Goal: Task Accomplishment & Management: Manage account settings

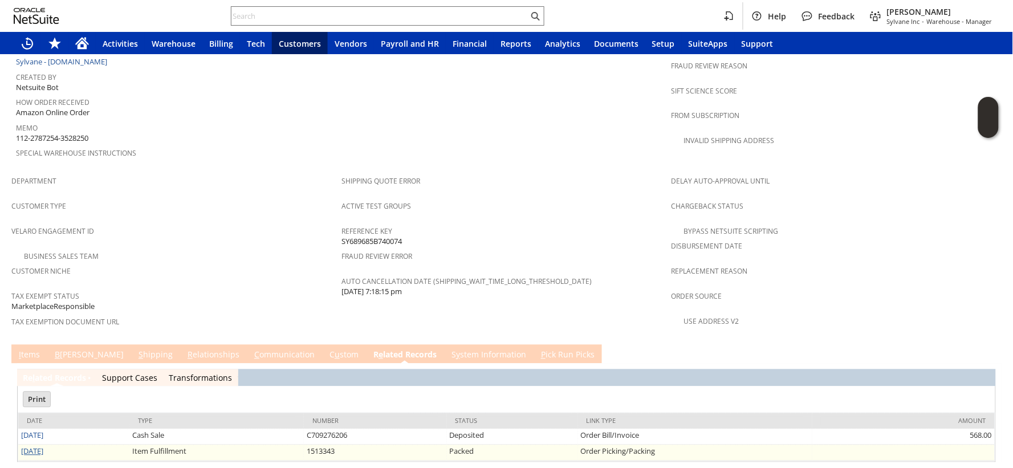
click at [36, 446] on link "[DATE]" at bounding box center [32, 451] width 22 height 10
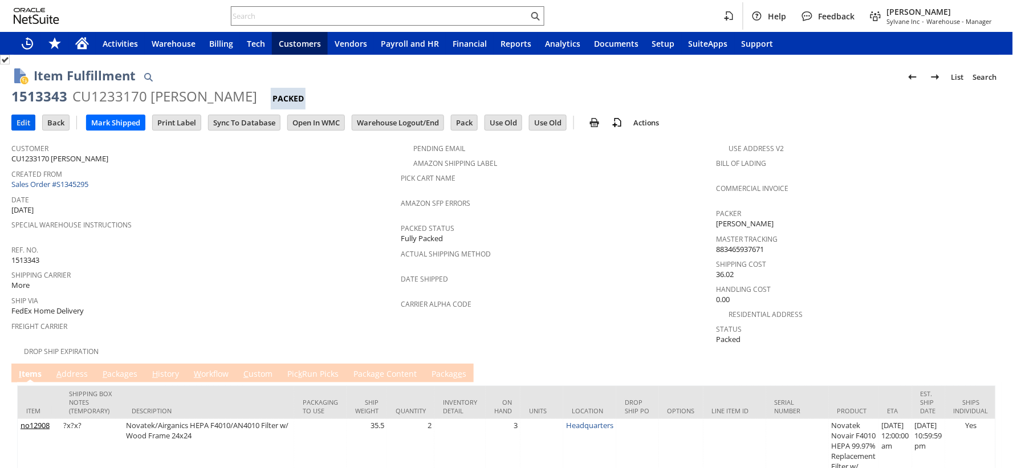
click at [22, 125] on input "Edit" at bounding box center [23, 122] width 23 height 15
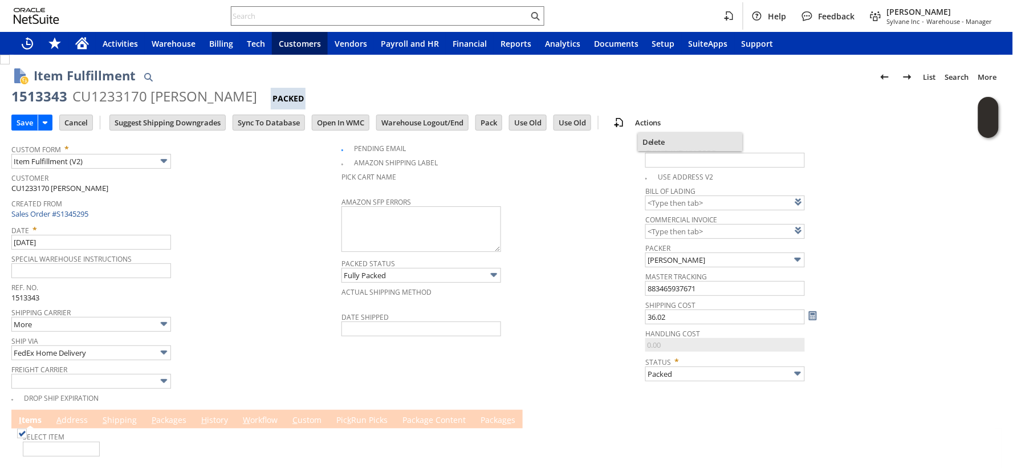
click at [671, 140] on span "Delete" at bounding box center [690, 142] width 96 height 10
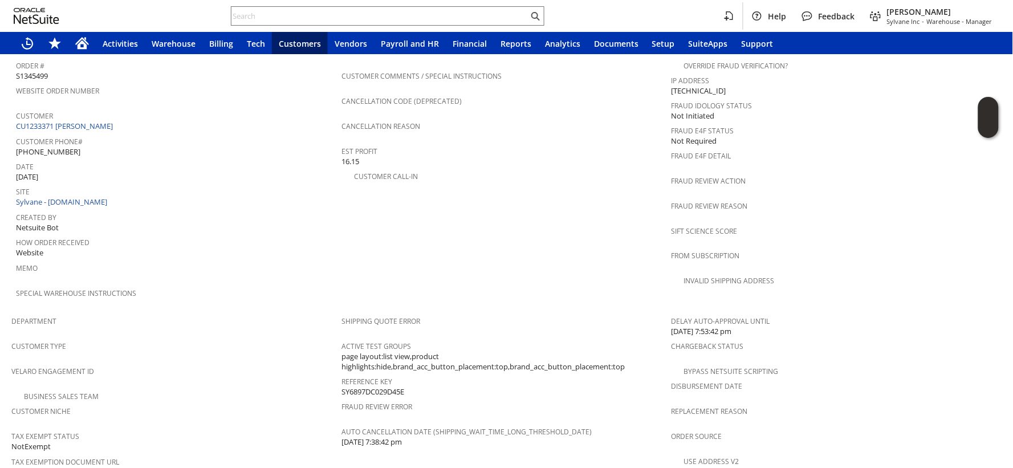
scroll to position [703, 0]
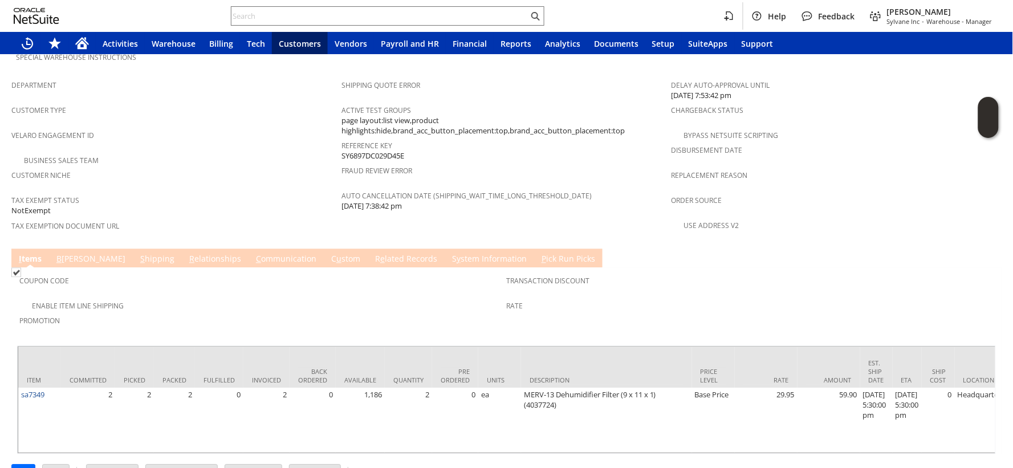
click at [140, 254] on span "S" at bounding box center [142, 259] width 5 height 11
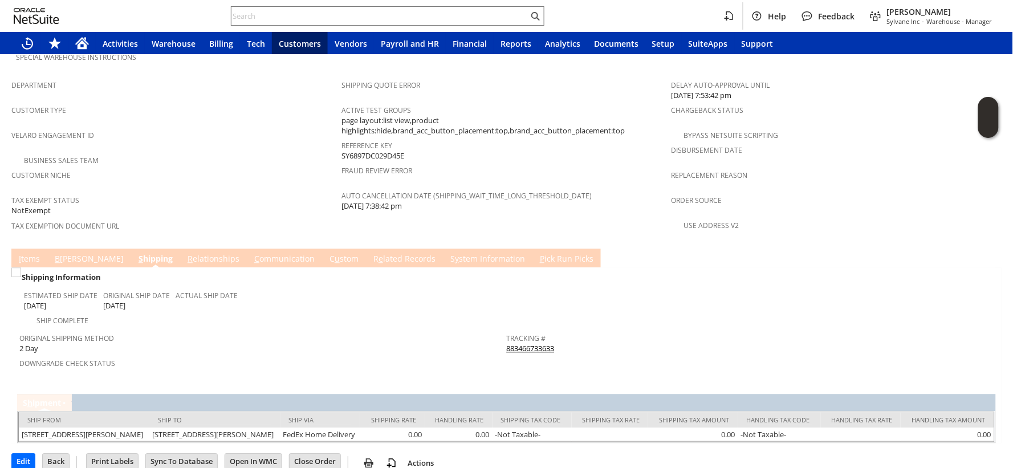
scroll to position [700, 0]
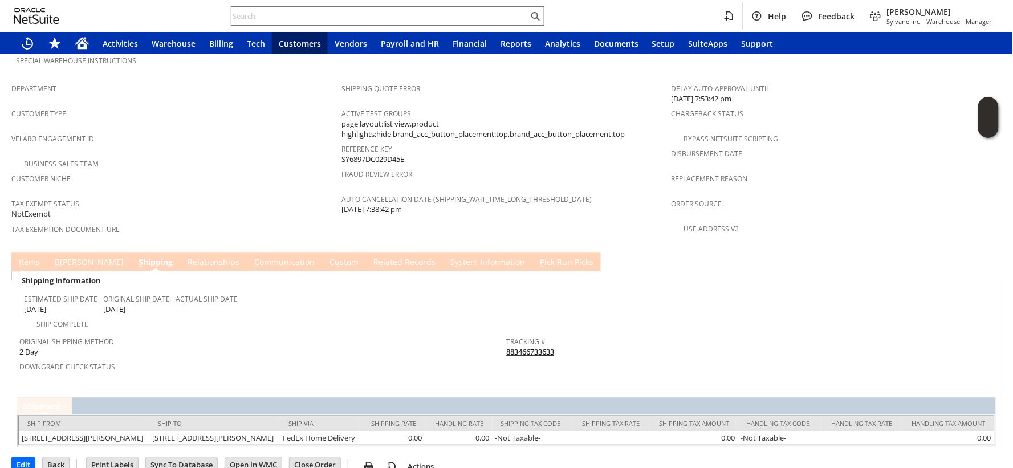
click at [139, 257] on span "S" at bounding box center [141, 262] width 5 height 11
click at [31, 257] on link "I tems" at bounding box center [29, 263] width 27 height 13
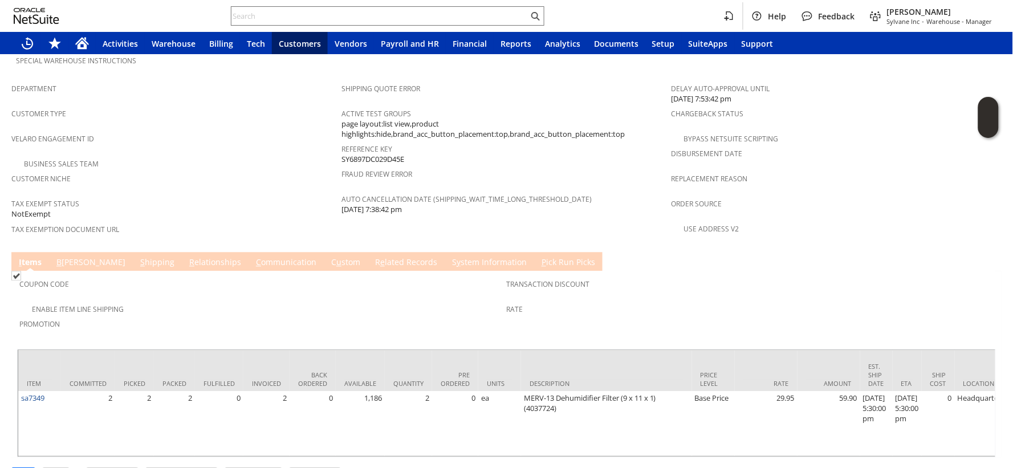
click at [137, 257] on link "S hipping" at bounding box center [157, 263] width 40 height 13
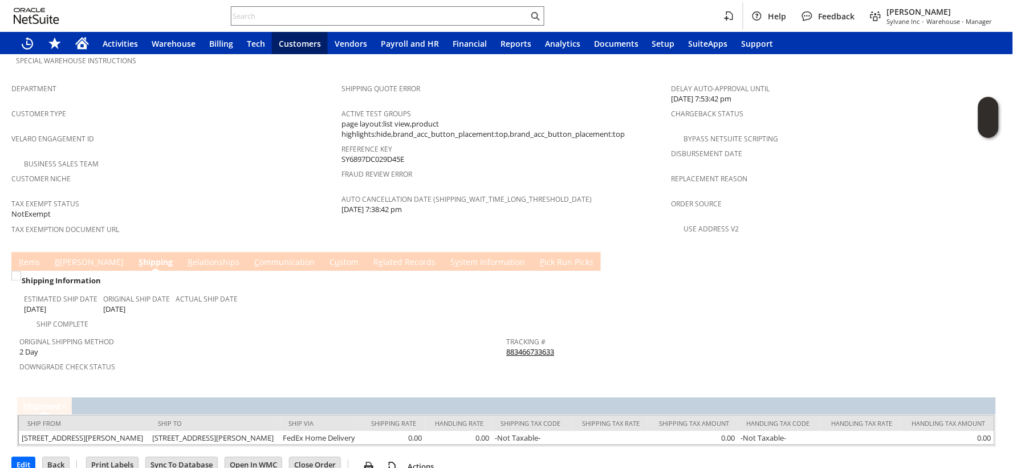
click at [69, 257] on link "B illing" at bounding box center [89, 263] width 75 height 13
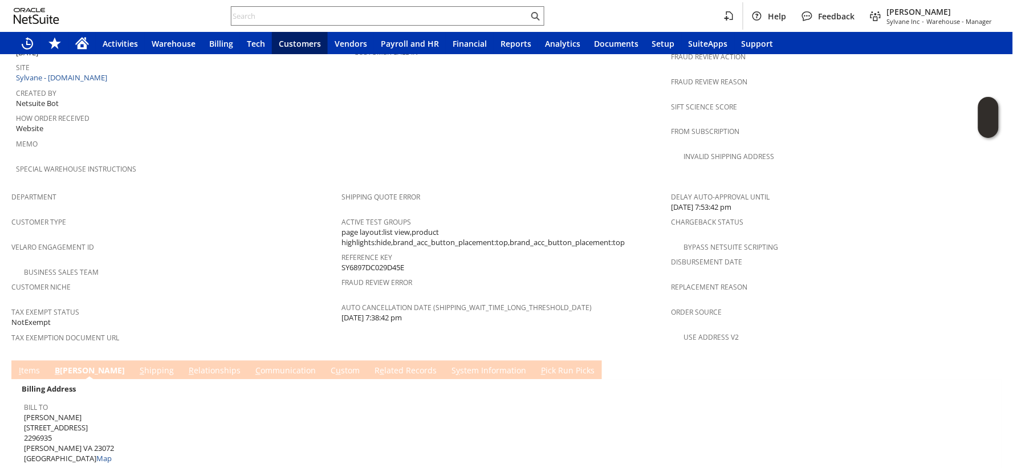
scroll to position [588, 0]
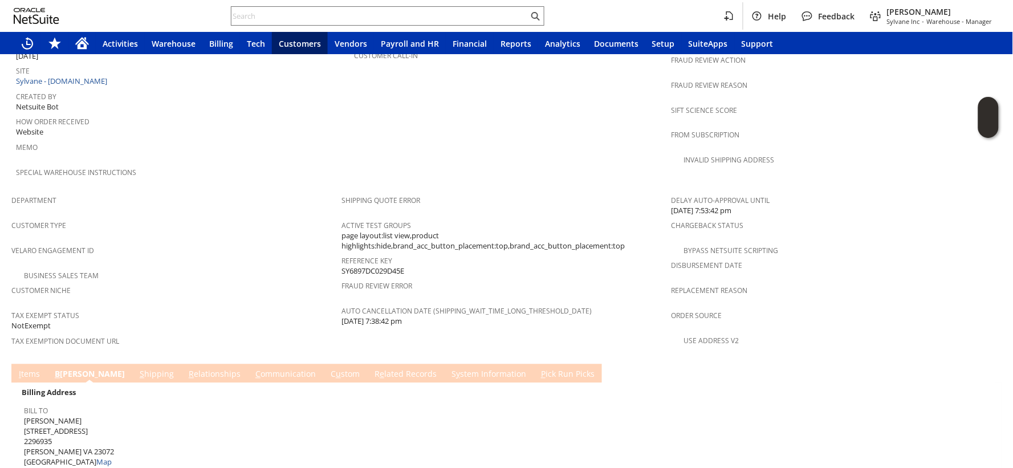
click at [137, 369] on link "S hipping" at bounding box center [157, 375] width 40 height 13
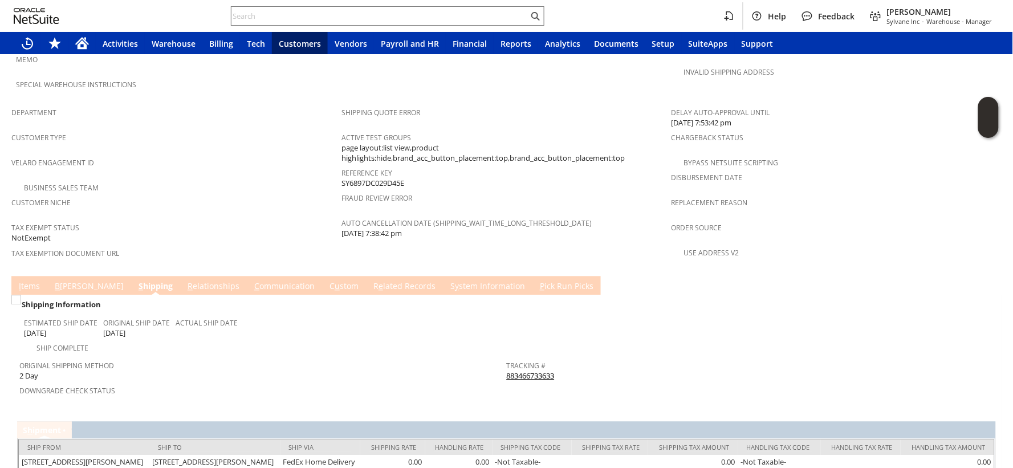
scroll to position [700, 0]
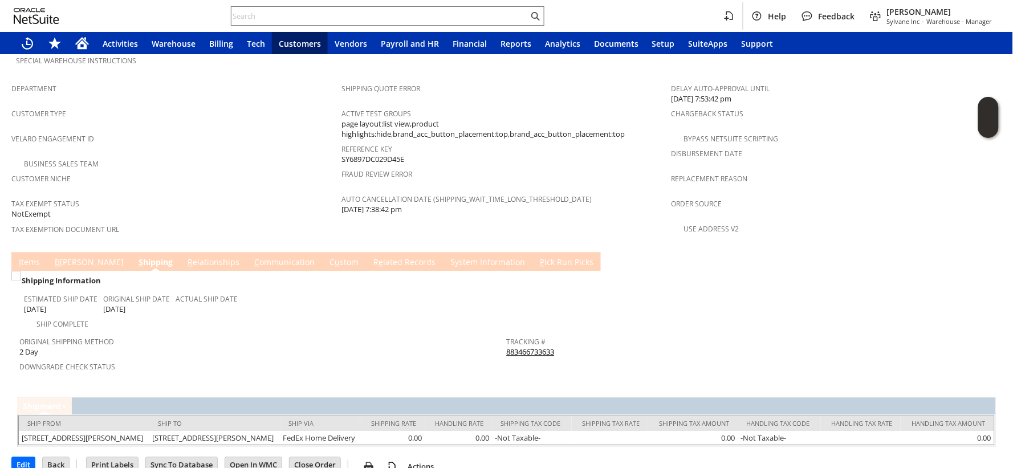
click at [41, 274] on div "Shipping Information" at bounding box center [260, 281] width 483 height 15
click at [63, 257] on link "B illing" at bounding box center [89, 263] width 75 height 13
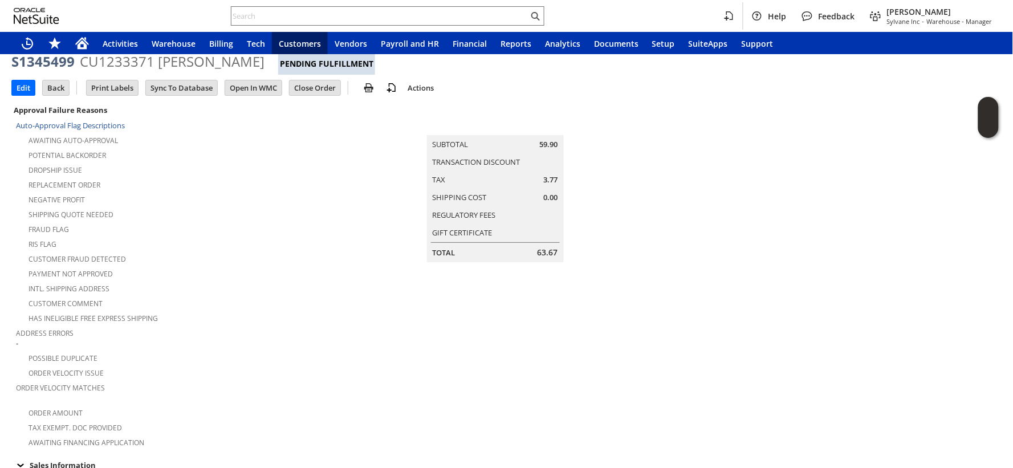
scroll to position [0, 0]
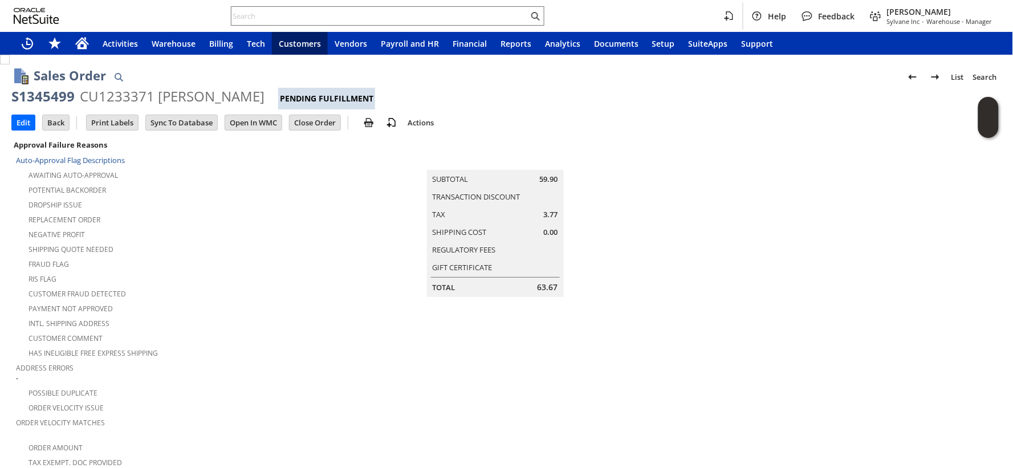
click at [178, 241] on div "Shipping Quote Needed" at bounding box center [178, 248] width 325 height 14
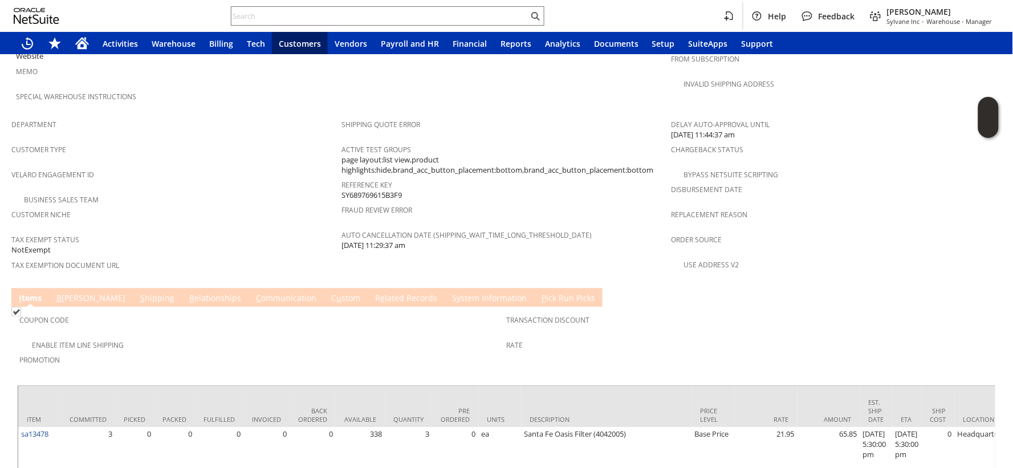
scroll to position [714, 0]
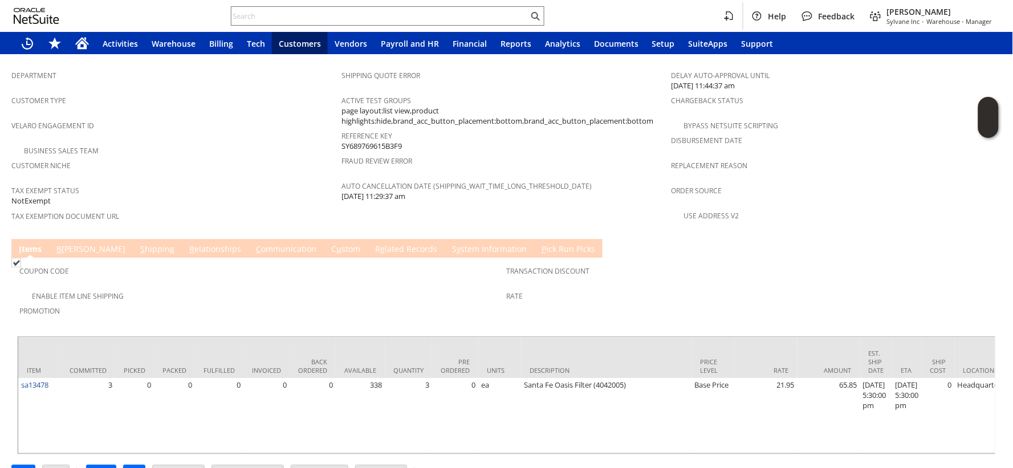
click at [137, 243] on link "S hipping" at bounding box center [157, 249] width 40 height 13
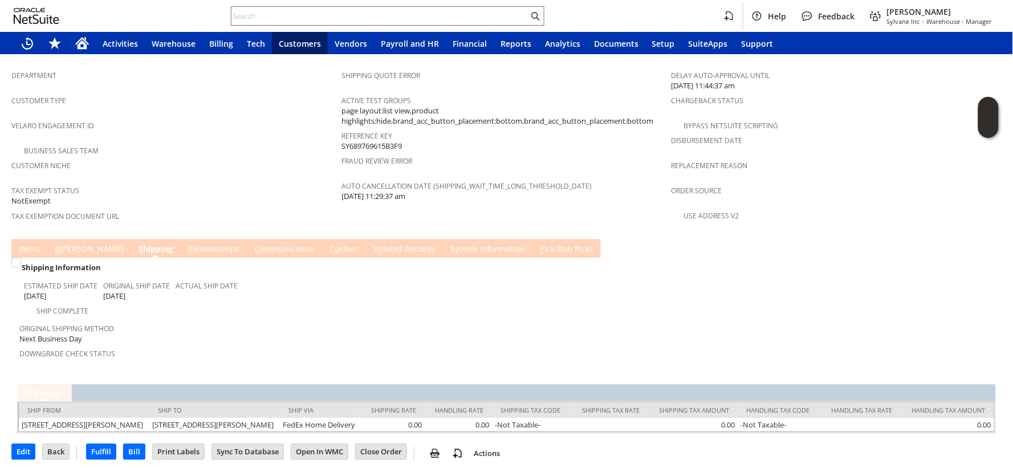
scroll to position [700, 0]
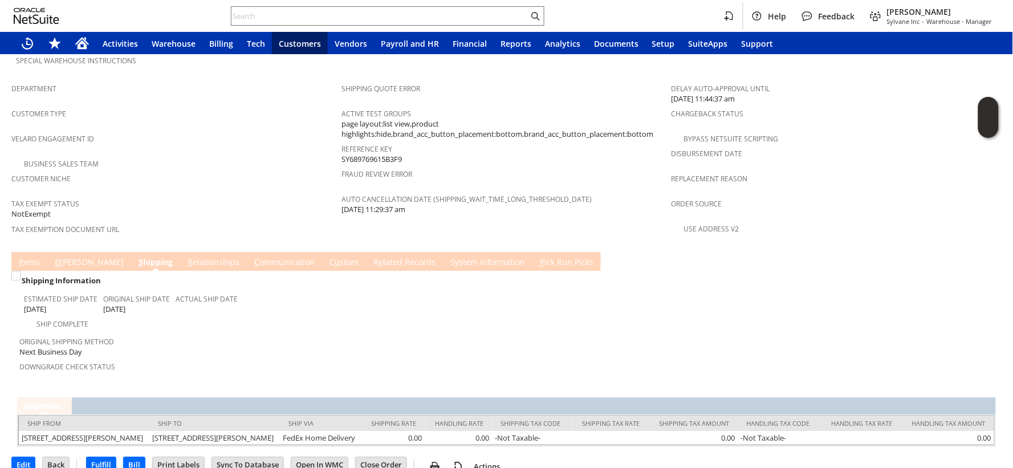
click at [24, 257] on link "I tems" at bounding box center [29, 263] width 27 height 13
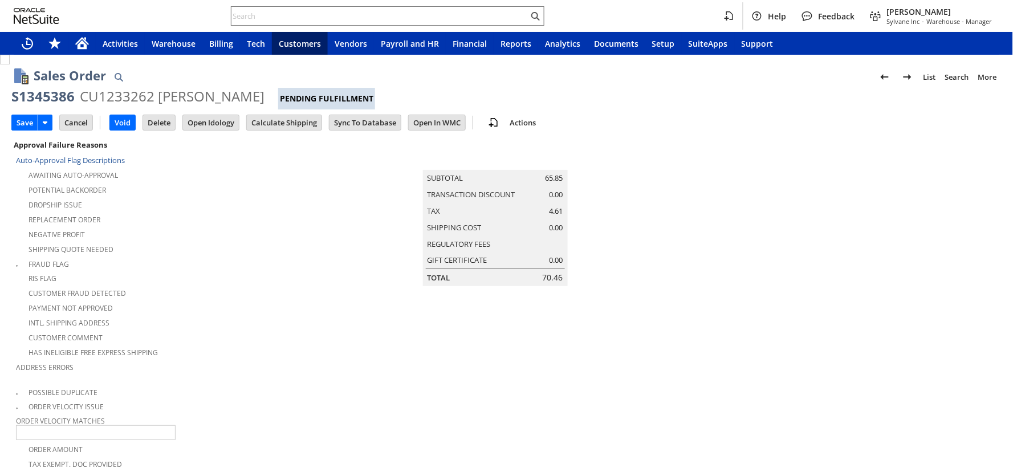
scroll to position [884, 0]
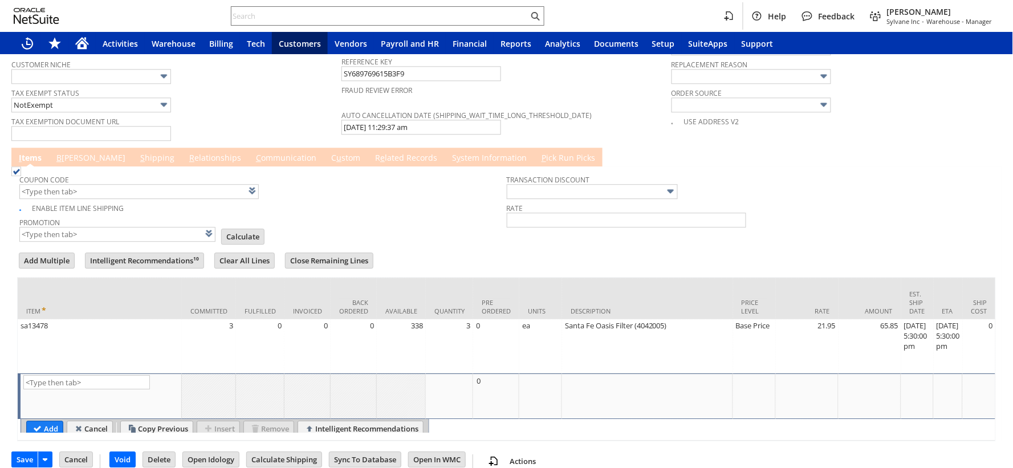
type input "Intelligent Recommendations¹⁰"
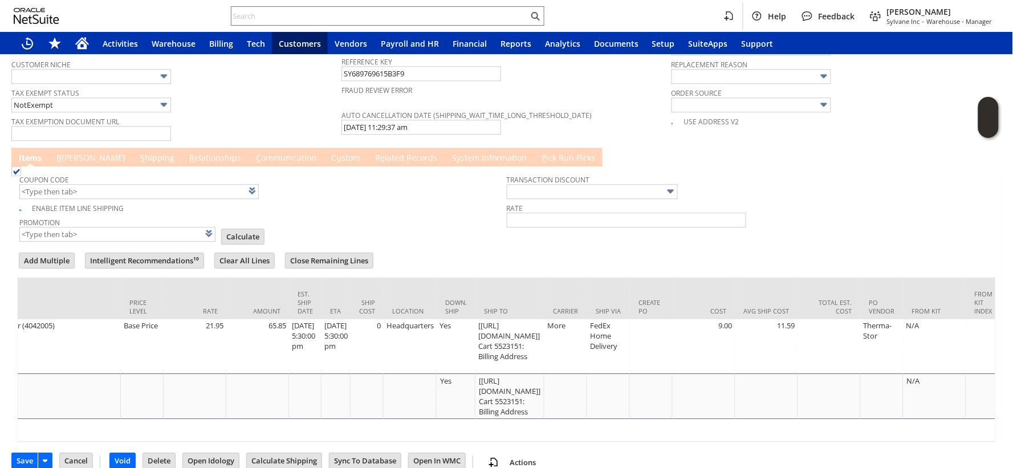
scroll to position [0, 660]
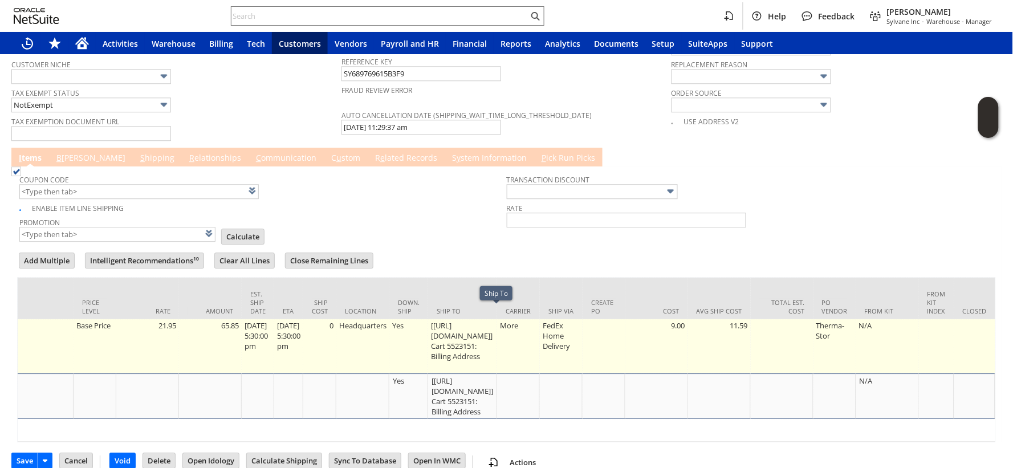
click at [497, 321] on td "[https://apple.com/apple-pay] Cart 5523151: Billing Address" at bounding box center [462, 346] width 69 height 54
type input "OK"
type input "Make Copy"
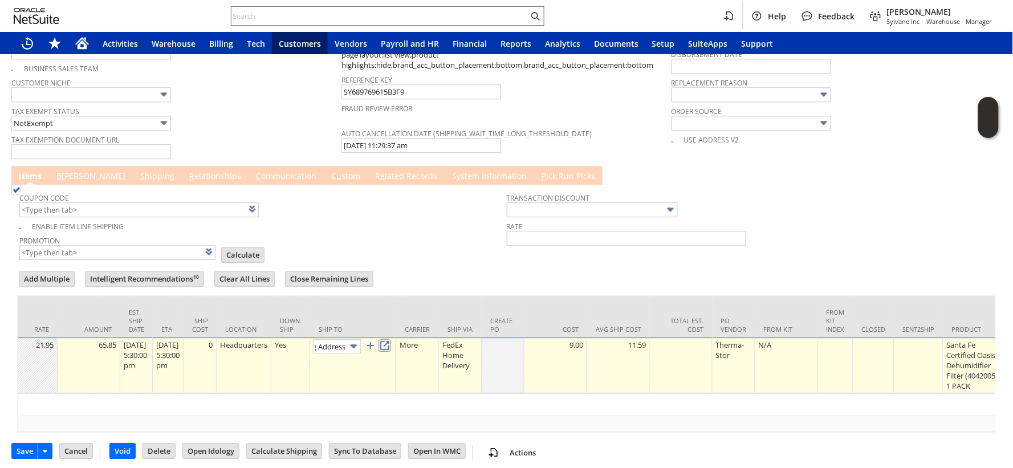
scroll to position [0, 0]
click at [391, 339] on link at bounding box center [384, 345] width 13 height 13
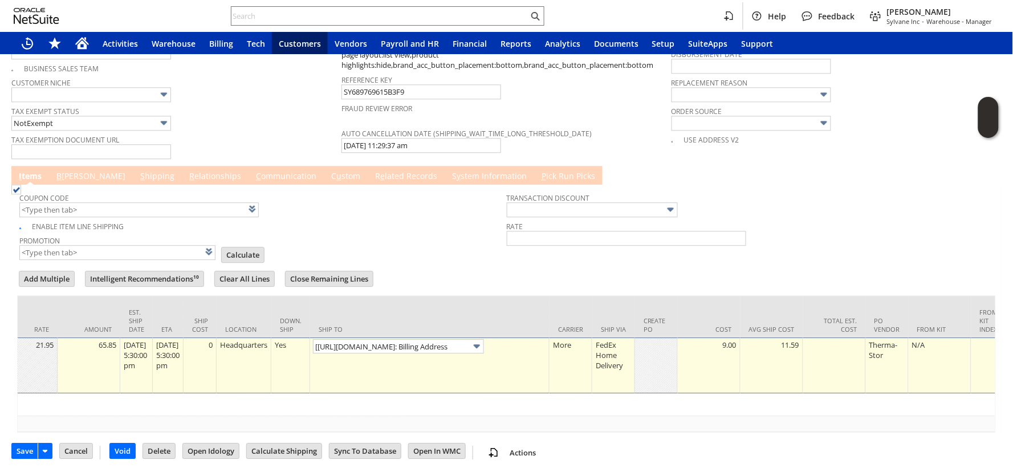
click at [137, 170] on link "S hipping" at bounding box center [157, 176] width 40 height 13
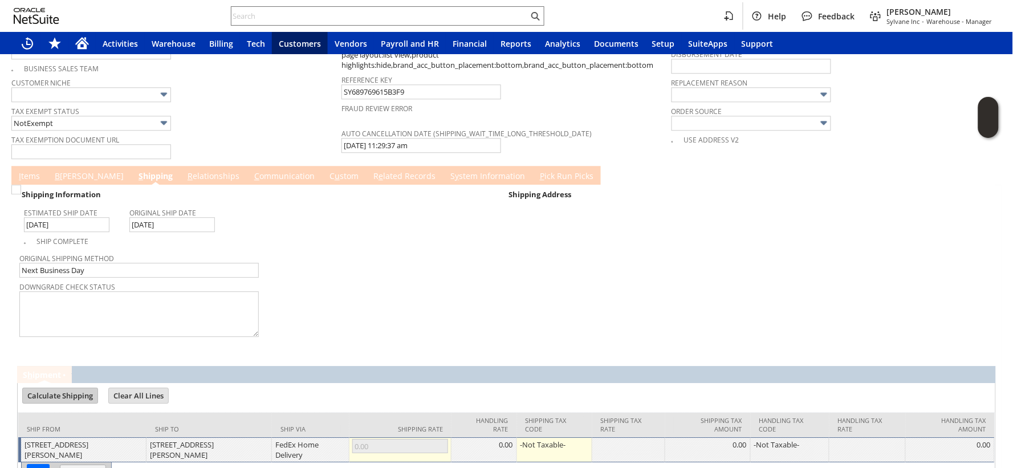
click at [66, 388] on input "Calculate Shipping" at bounding box center [60, 395] width 75 height 15
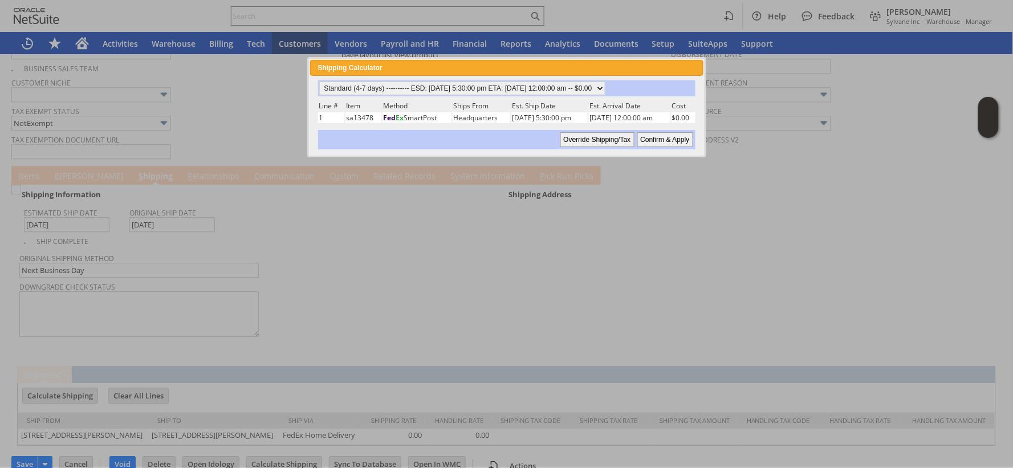
click at [653, 135] on input "Confirm & Apply" at bounding box center [665, 139] width 56 height 15
type input "8/11/2025"
type input "Standard (4-7 days)"
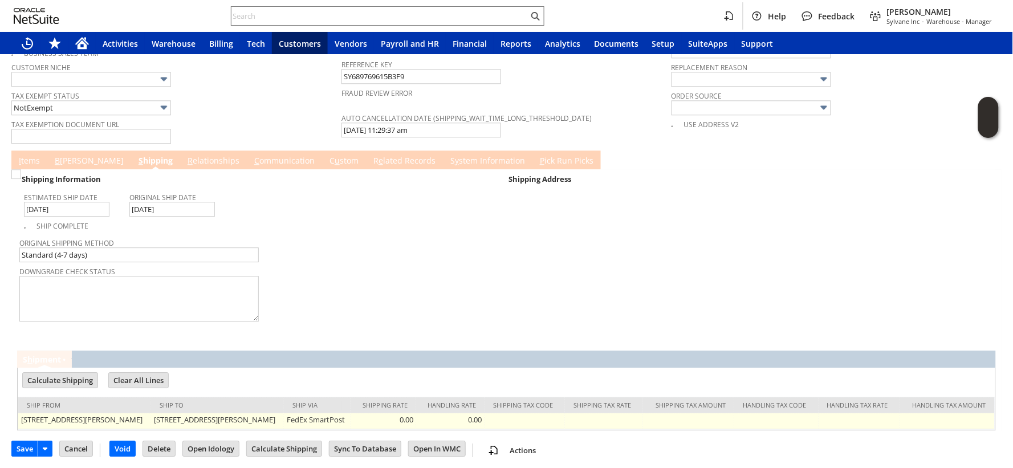
scroll to position [885, 0]
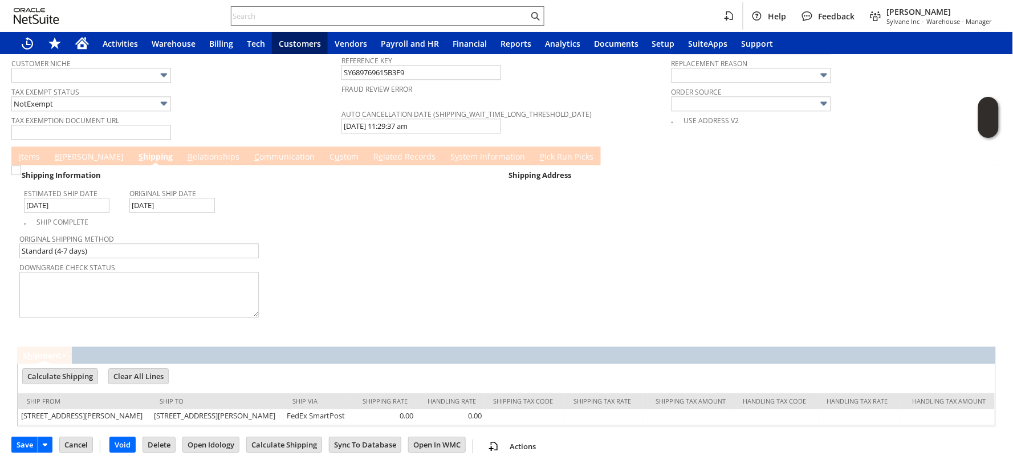
click at [24, 151] on link "I tems" at bounding box center [29, 157] width 27 height 13
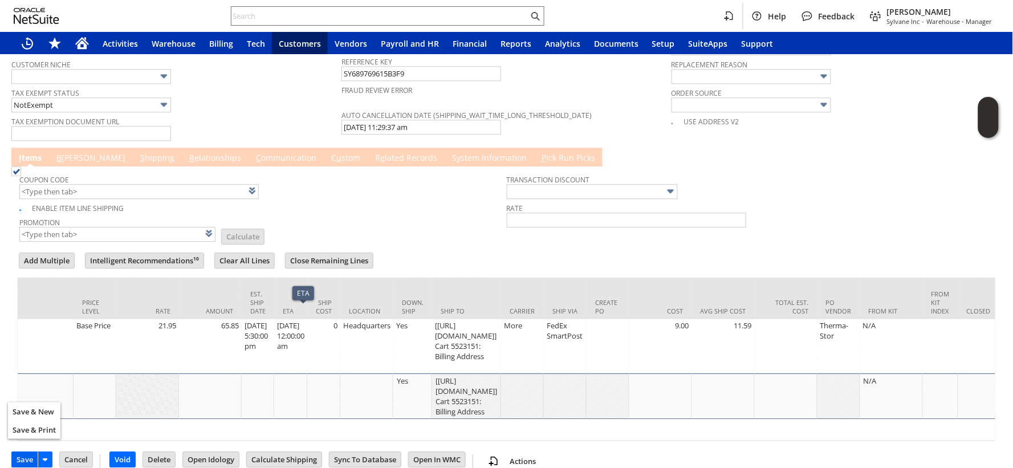
click at [25, 452] on input "Save" at bounding box center [25, 459] width 26 height 15
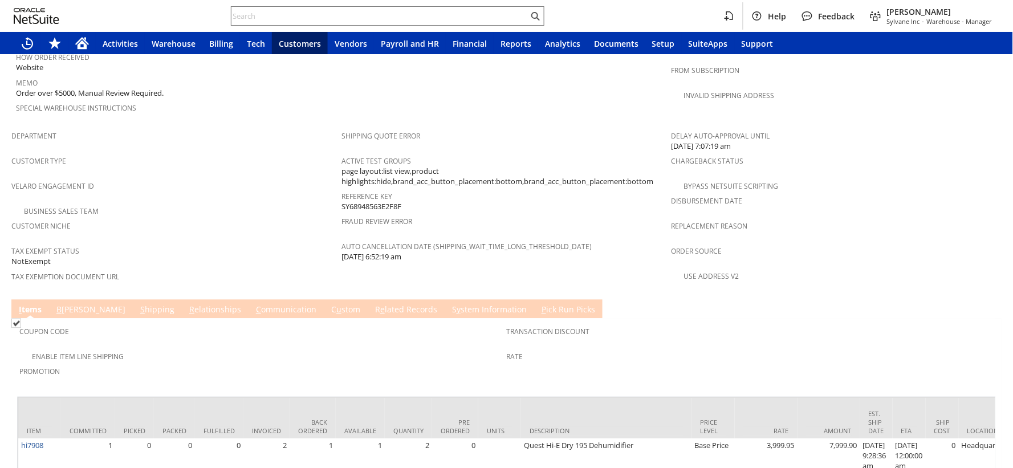
click at [336, 304] on span "u" at bounding box center [338, 309] width 5 height 11
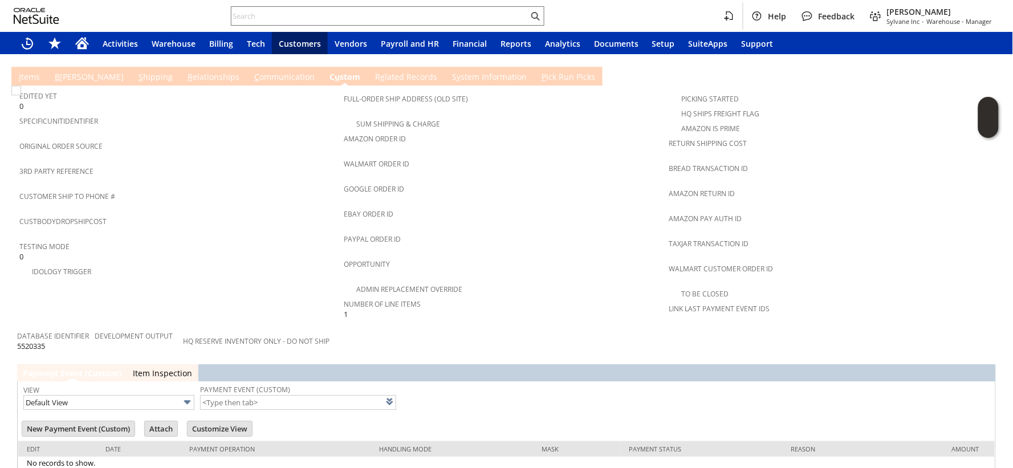
scroll to position [442, 0]
